Goal: Transaction & Acquisition: Subscribe to service/newsletter

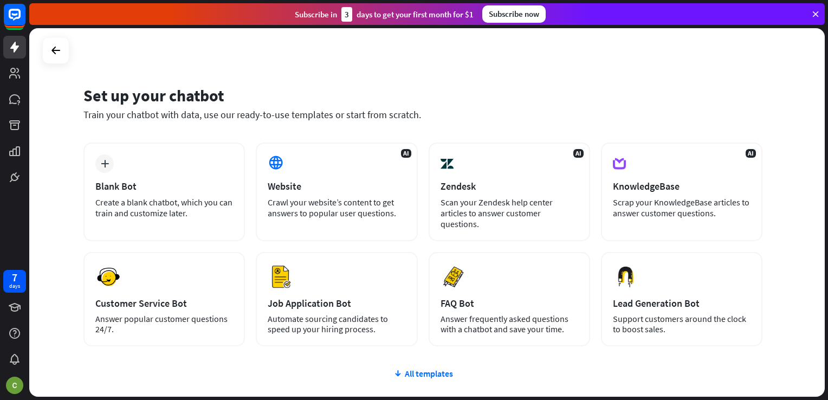
click at [519, 10] on div "Subscribe now" at bounding box center [513, 13] width 63 height 17
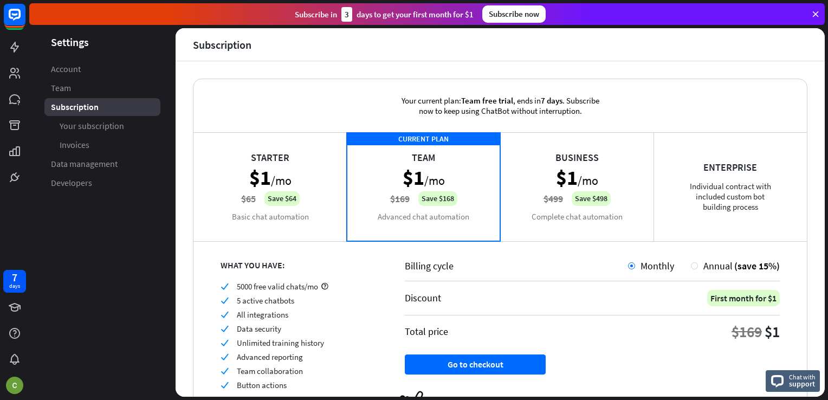
click at [559, 165] on div "Business $1 /mo $499 Save $498 Complete chat automation" at bounding box center [576, 186] width 153 height 108
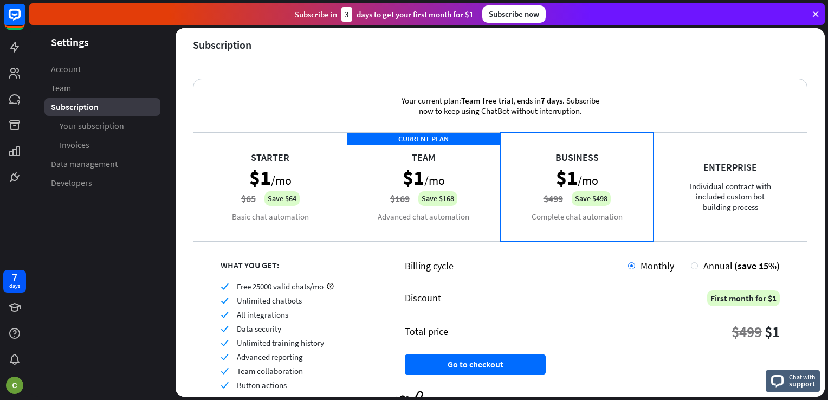
click at [247, 99] on div "Your current plan: Team free trial , ends [DATE] . Subscribe now to keep using …" at bounding box center [501, 105] width 614 height 53
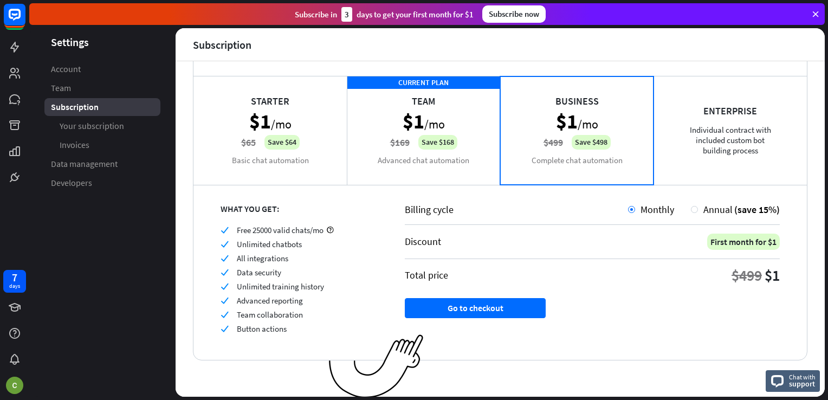
scroll to position [57, 0]
click at [457, 118] on div "CURRENT PLAN Team $1 /mo $169 Save $168 Advanced chat automation" at bounding box center [423, 129] width 153 height 108
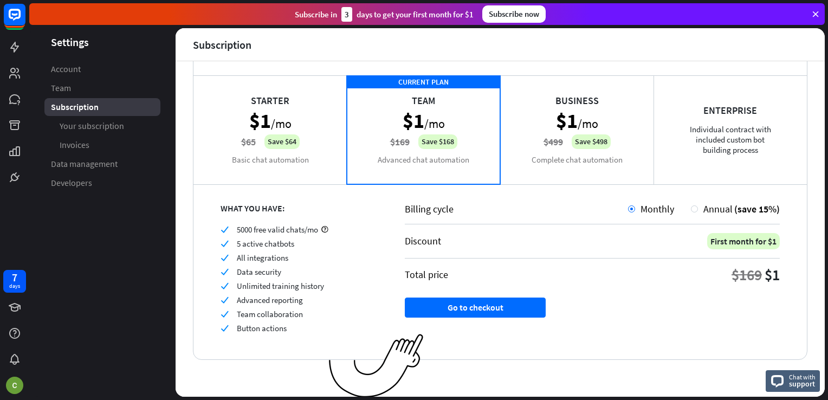
click at [526, 120] on div "Business $1 /mo $499 Save $498 Complete chat automation" at bounding box center [576, 129] width 153 height 108
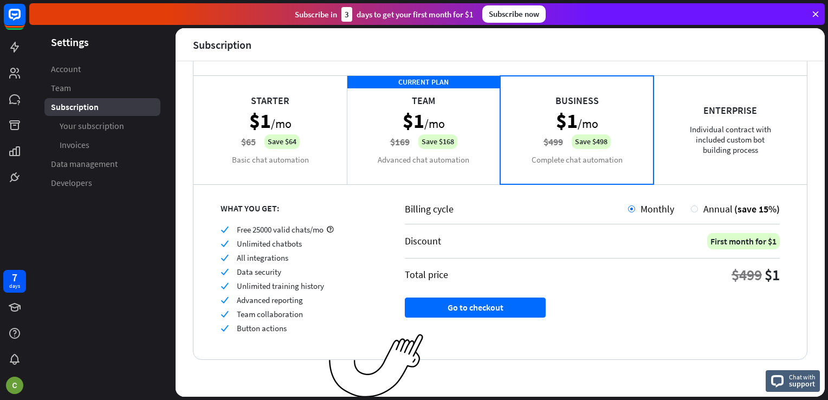
click at [702, 133] on div "Enterprise Individual contract with included custom bot building process" at bounding box center [730, 129] width 153 height 108
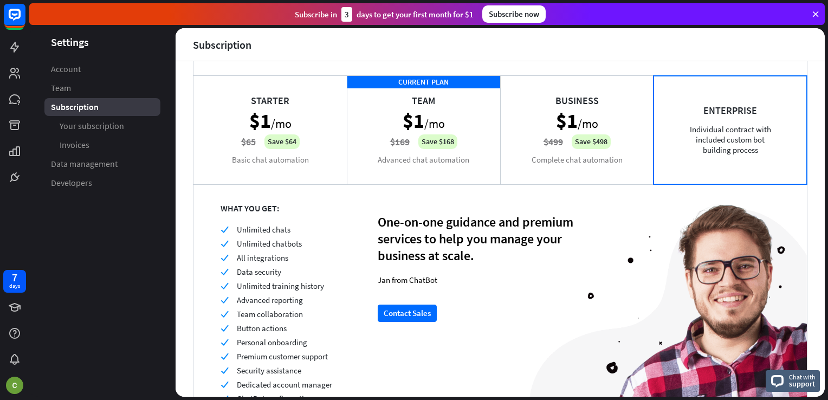
click at [540, 143] on div "Business $1 /mo $499 Save $498 Complete chat automation" at bounding box center [576, 129] width 153 height 108
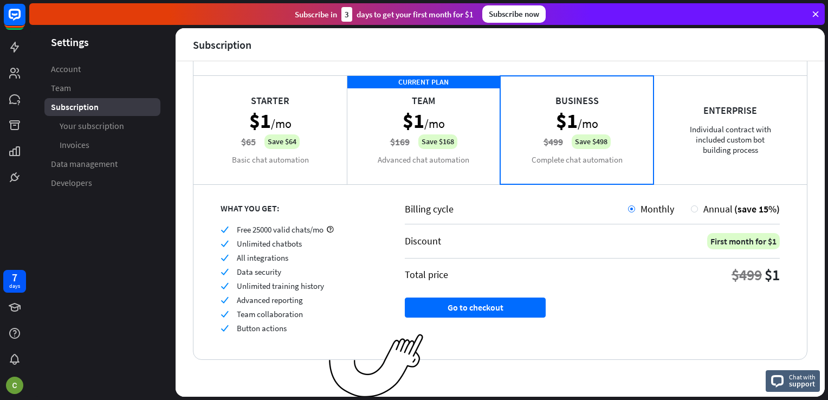
click at [383, 108] on div "CURRENT PLAN Team $1 /mo $169 Save $168 Advanced chat automation" at bounding box center [423, 129] width 153 height 108
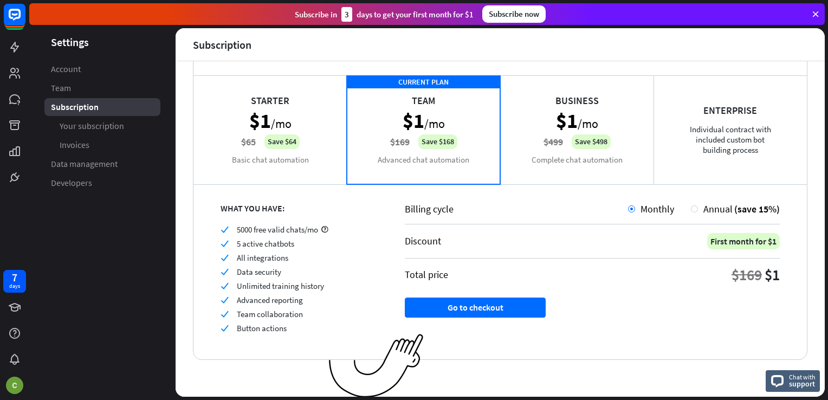
click at [292, 125] on div "Starter $1 /mo $65 Save $64 Basic chat automation" at bounding box center [270, 129] width 153 height 108
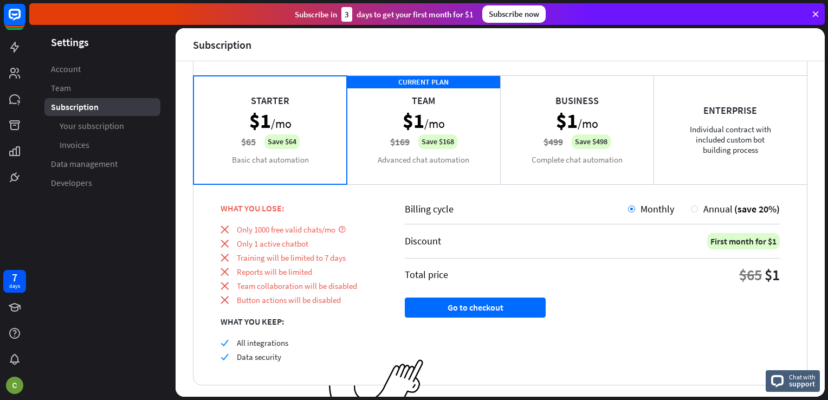
click at [421, 136] on div "CURRENT PLAN Team $1 /mo $169 Save $168 Advanced chat automation" at bounding box center [423, 129] width 153 height 108
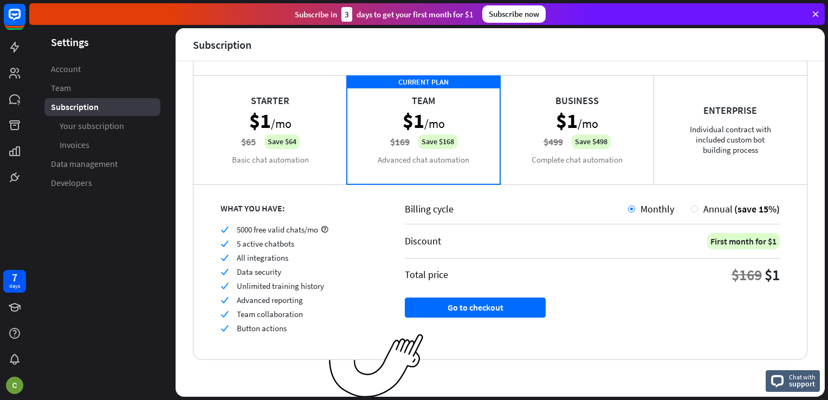
click at [575, 131] on div "Business $1 /mo $499 Save $498 Complete chat automation" at bounding box center [576, 129] width 153 height 108
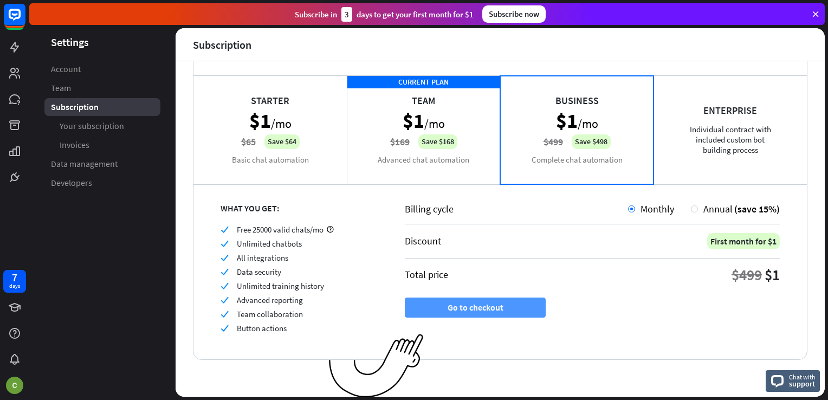
click at [506, 309] on button "Go to checkout" at bounding box center [475, 308] width 141 height 20
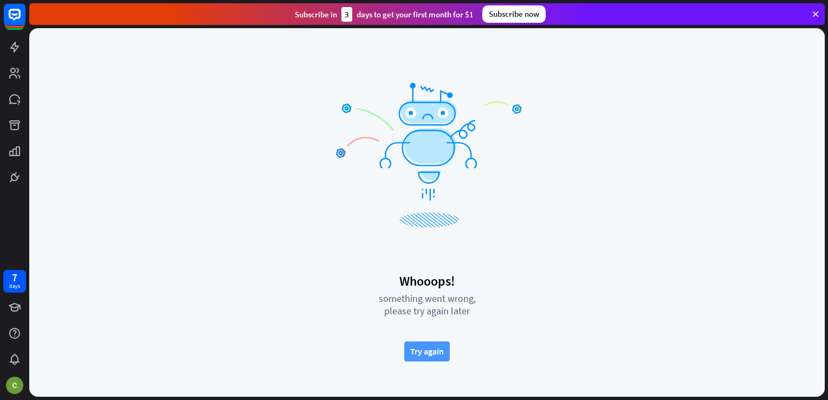
click at [428, 349] on button "Try again" at bounding box center [427, 352] width 46 height 20
